Goal: Understand process/instructions

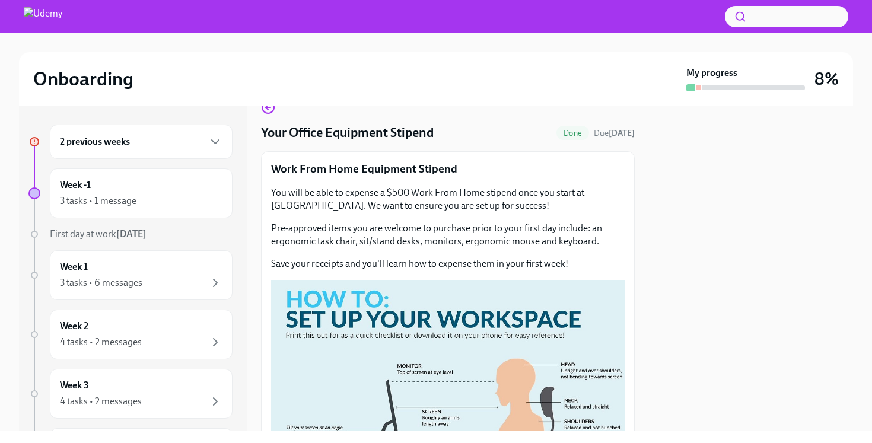
scroll to position [30, 0]
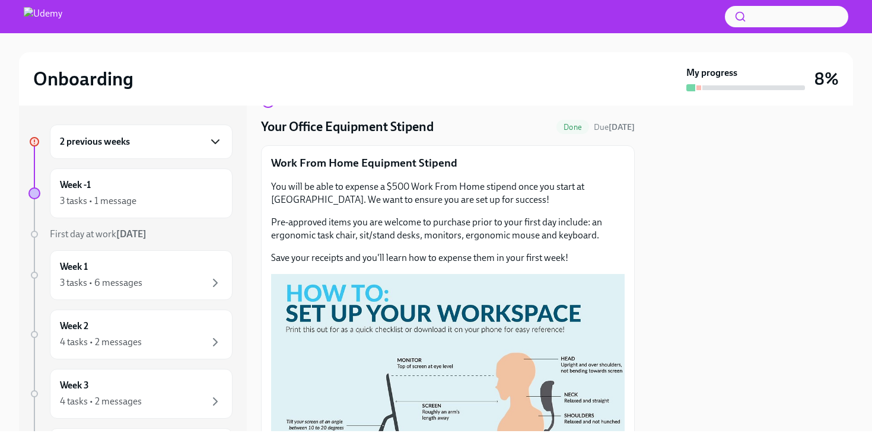
click at [218, 137] on icon "button" at bounding box center [215, 142] width 14 height 14
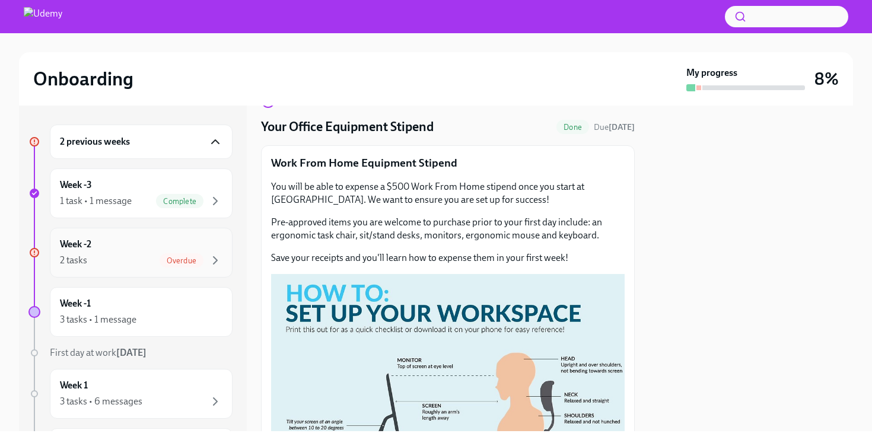
click at [172, 254] on div "Overdue" at bounding box center [182, 260] width 44 height 14
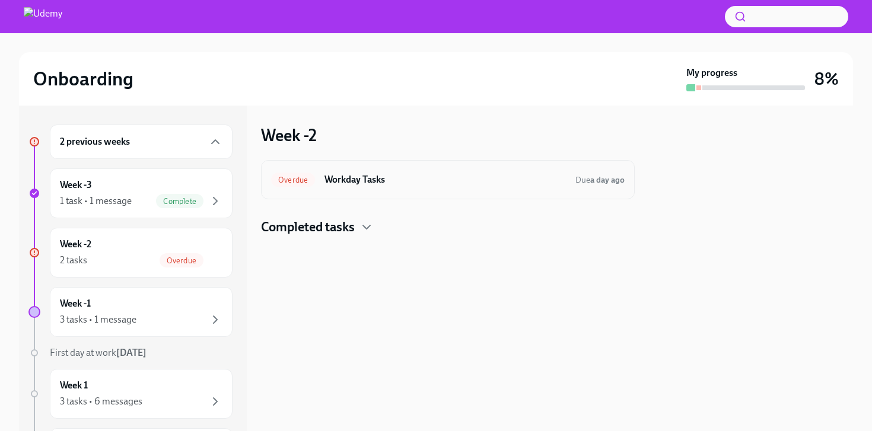
click at [353, 175] on h6 "Workday Tasks" at bounding box center [444, 179] width 241 height 13
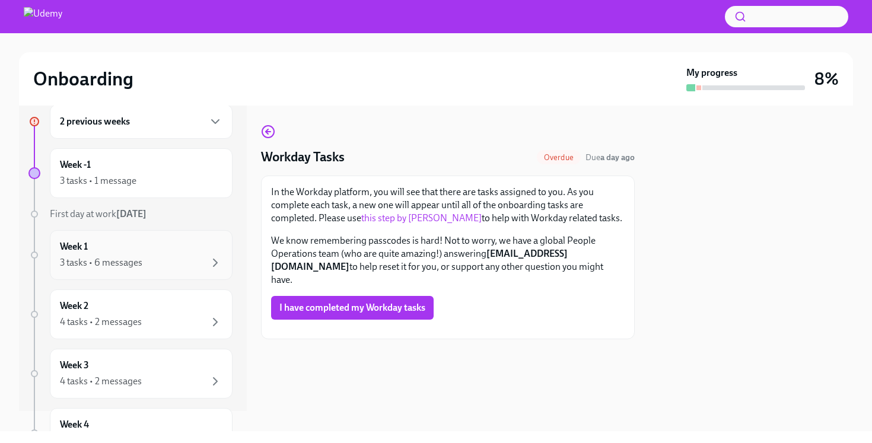
scroll to position [28, 0]
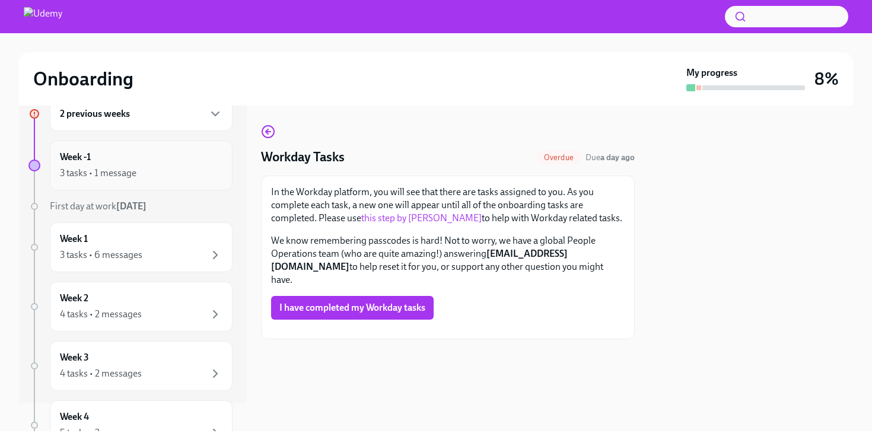
click at [114, 163] on div "Week -1 3 tasks • 1 message" at bounding box center [141, 166] width 162 height 30
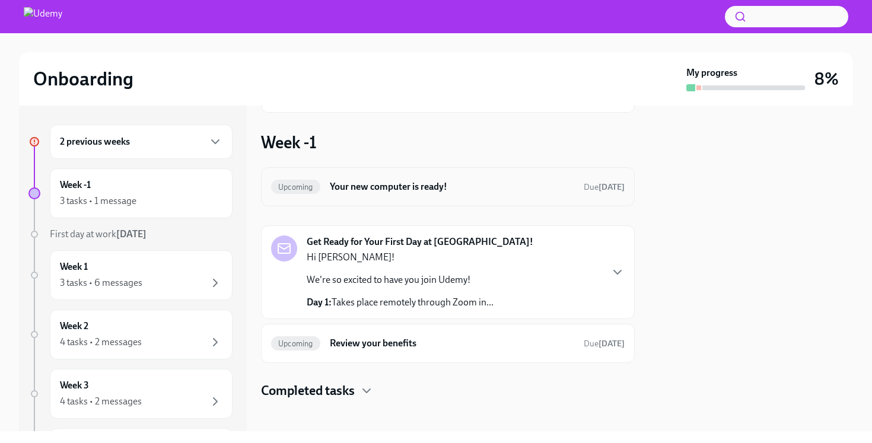
scroll to position [111, 0]
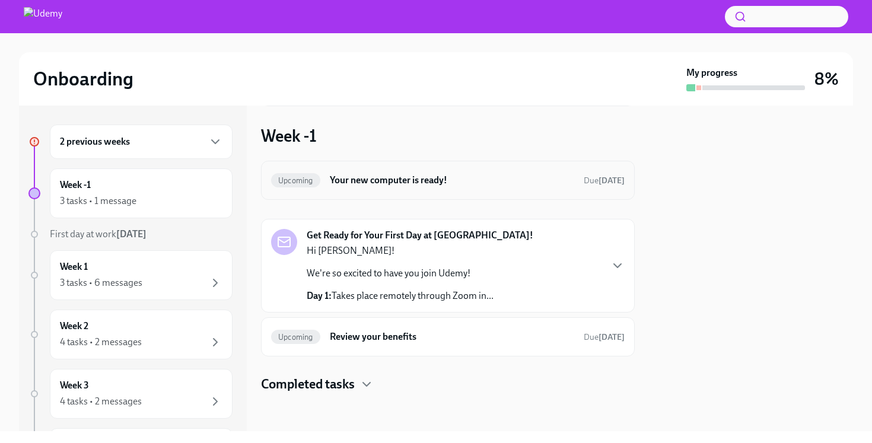
click at [385, 171] on div "Upcoming Your new computer is ready! Due [DATE]" at bounding box center [447, 180] width 353 height 19
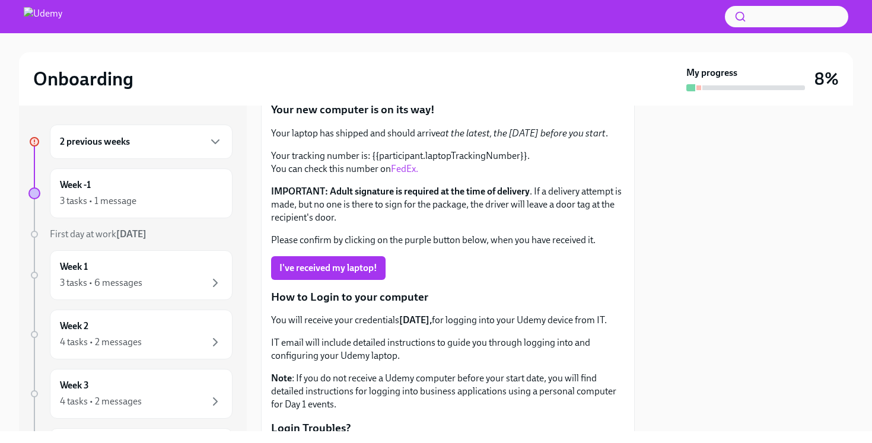
scroll to position [91, 0]
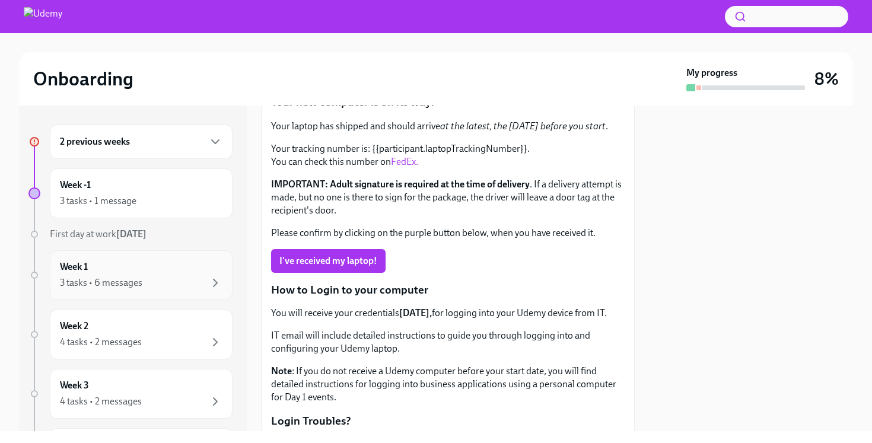
click at [142, 268] on div "Week 1 3 tasks • 6 messages" at bounding box center [141, 275] width 162 height 30
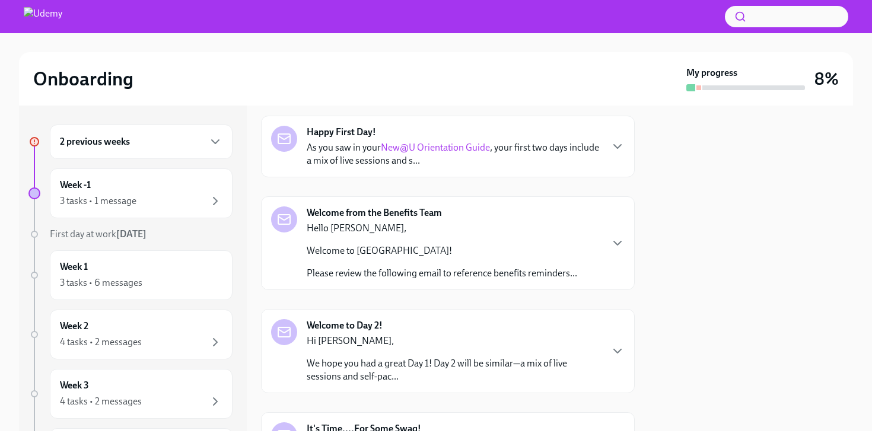
scroll to position [110, 0]
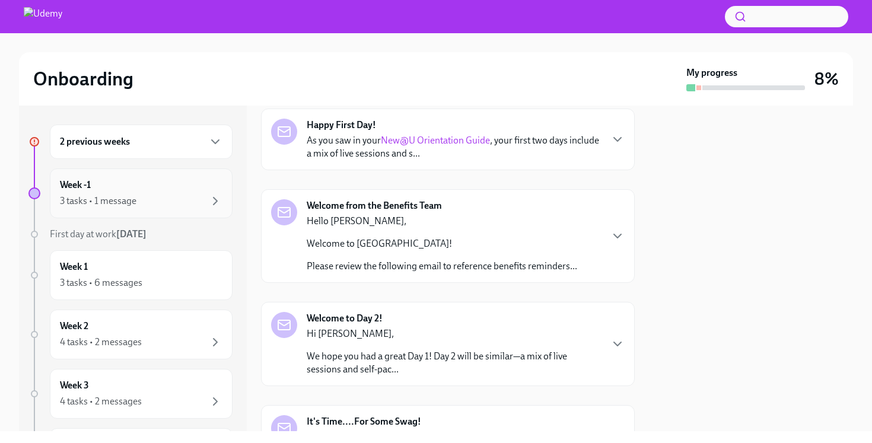
click at [154, 203] on div "3 tasks • 1 message" at bounding box center [141, 201] width 162 height 14
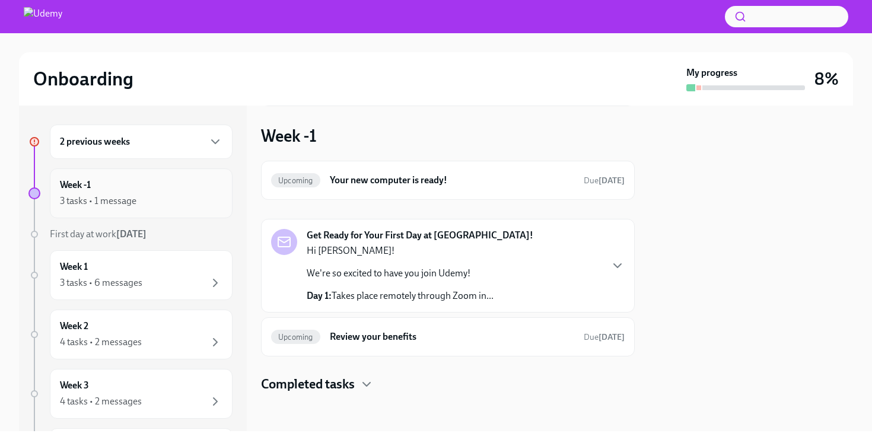
click at [166, 196] on div "3 tasks • 1 message" at bounding box center [141, 201] width 162 height 14
click at [122, 192] on div "Week -1 3 tasks • 1 message" at bounding box center [141, 193] width 162 height 30
click at [134, 150] on div "2 previous weeks" at bounding box center [141, 142] width 183 height 34
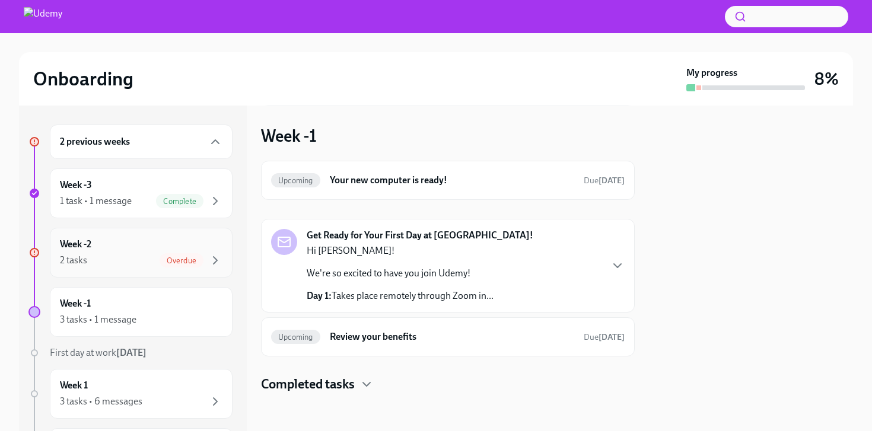
click at [125, 251] on div "Week -2 2 tasks Overdue" at bounding box center [141, 253] width 162 height 30
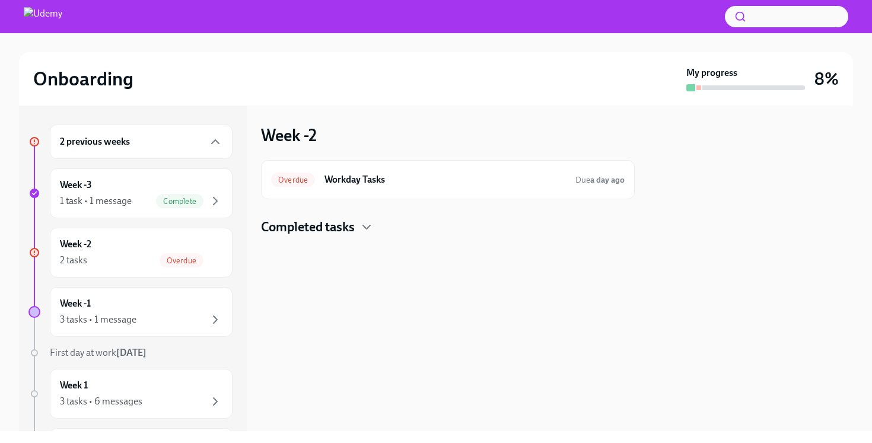
click at [355, 231] on h4 "Completed tasks" at bounding box center [308, 227] width 94 height 18
click at [342, 183] on h6 "Workday Tasks" at bounding box center [444, 179] width 241 height 13
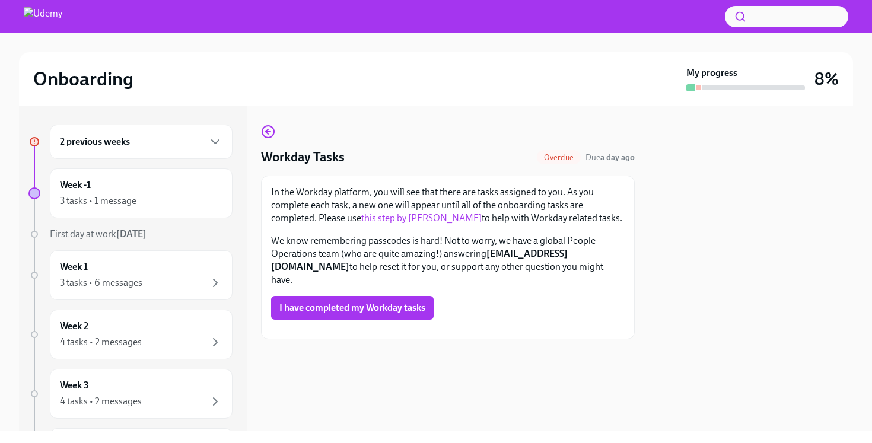
click at [393, 222] on link "this step by [PERSON_NAME]" at bounding box center [421, 217] width 120 height 11
